Goal: Transaction & Acquisition: Subscribe to service/newsletter

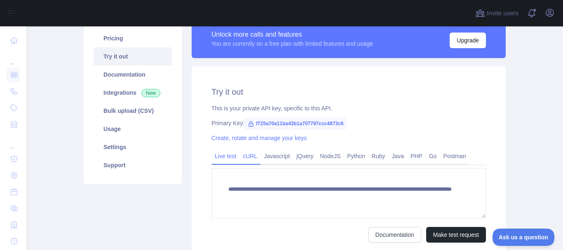
scroll to position [82, 0]
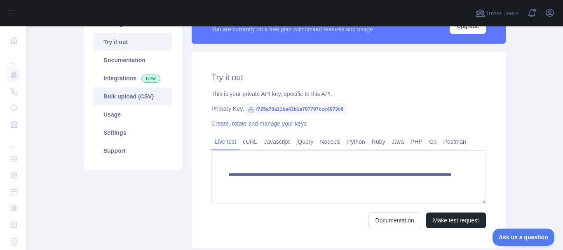
click at [143, 99] on link "Bulk upload (CSV)" at bounding box center [132, 96] width 78 height 18
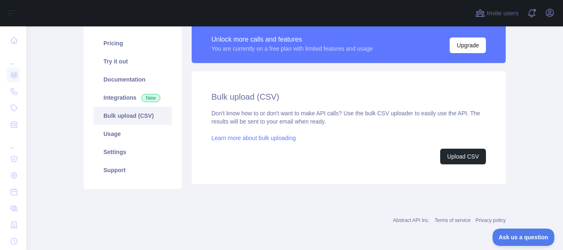
scroll to position [63, 0]
click at [125, 93] on link "Integrations New" at bounding box center [132, 98] width 78 height 18
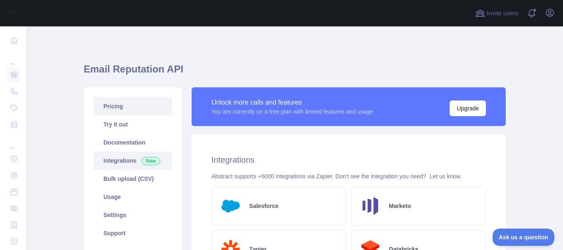
click at [132, 107] on link "Pricing" at bounding box center [132, 106] width 78 height 18
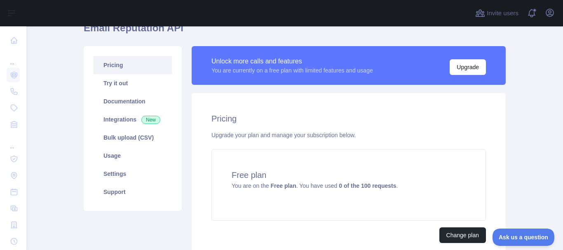
scroll to position [82, 0]
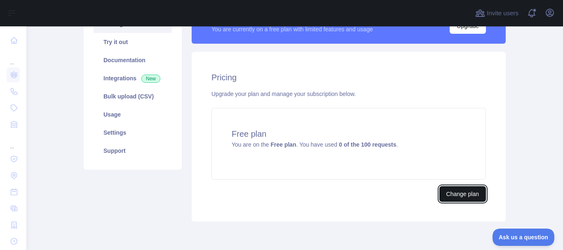
click at [450, 193] on button "Change plan" at bounding box center [462, 194] width 47 height 16
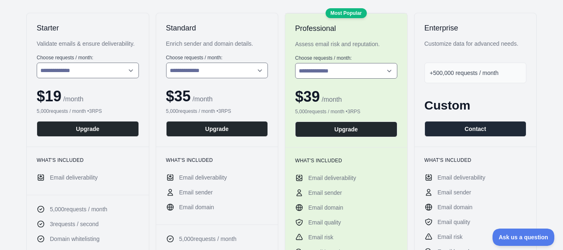
scroll to position [165, 0]
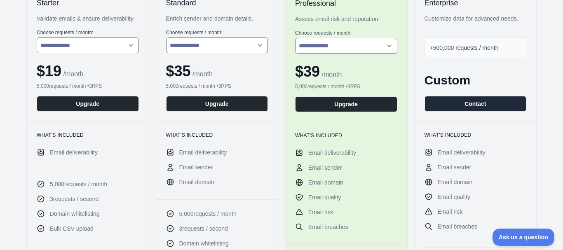
click at [98, 185] on span "5,000 requests / month" at bounding box center [78, 184] width 57 height 8
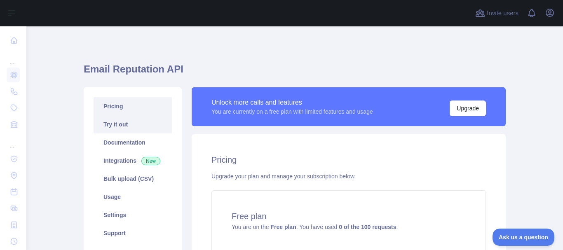
click at [119, 122] on link "Try it out" at bounding box center [132, 124] width 78 height 18
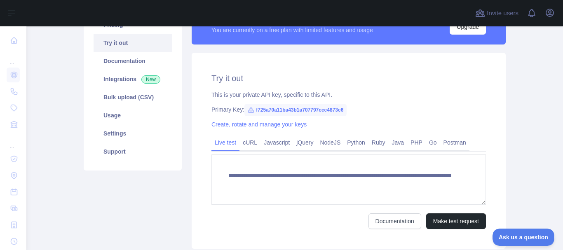
scroll to position [82, 0]
